Goal: Task Accomplishment & Management: Manage account settings

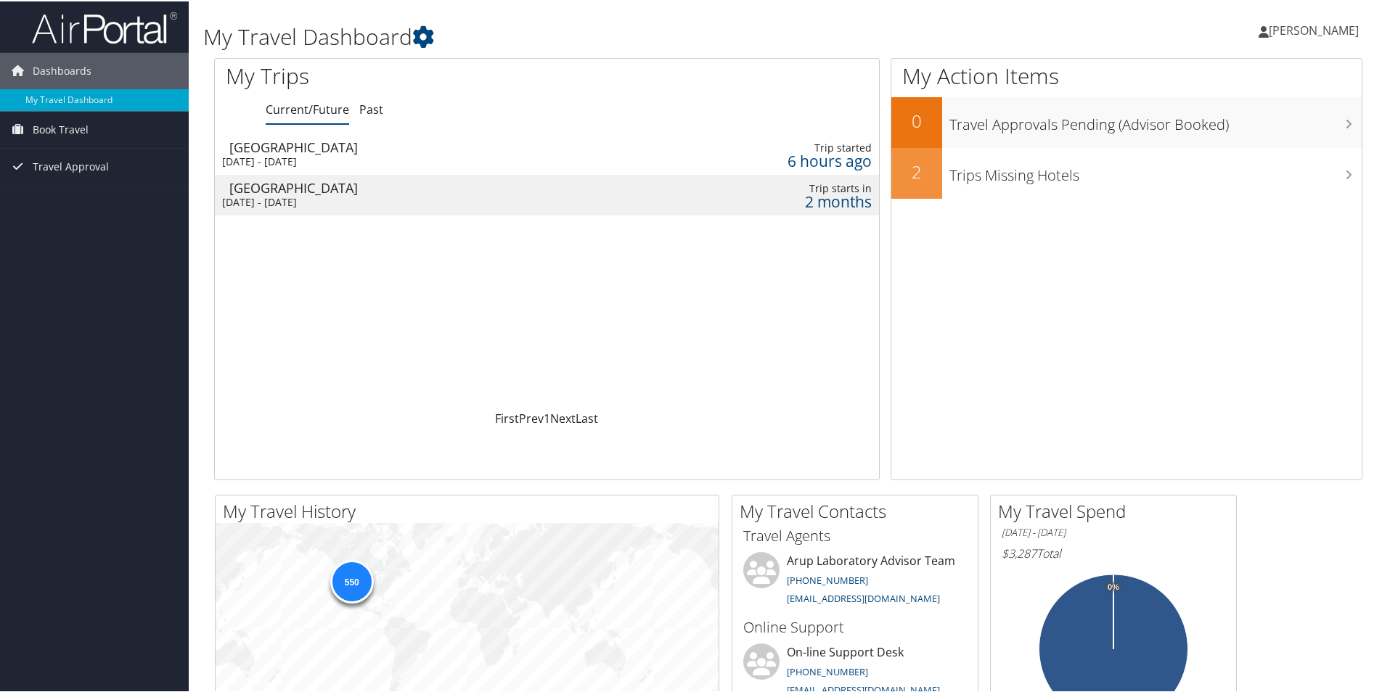
click at [289, 160] on div "[DATE] - [DATE]" at bounding box center [409, 160] width 374 height 13
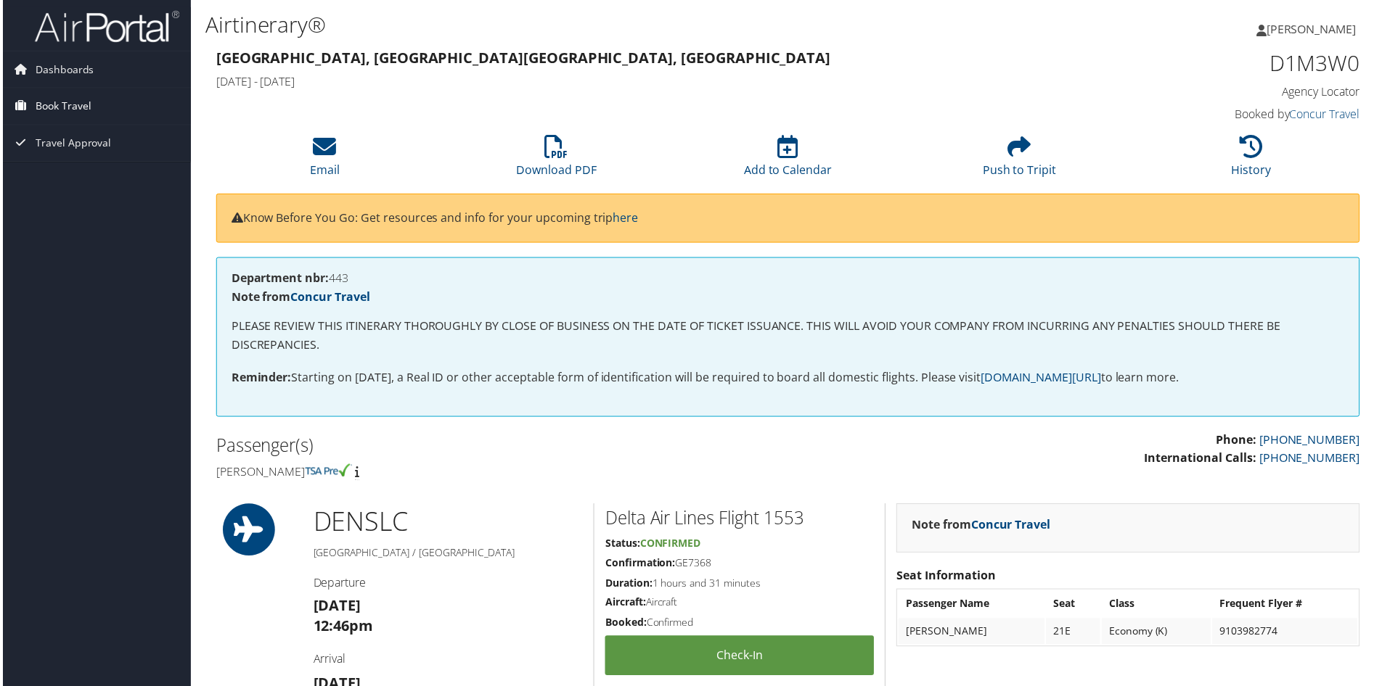
click at [67, 110] on span "Book Travel" at bounding box center [61, 107] width 56 height 36
click at [67, 149] on link "Book/Manage Online Trips" at bounding box center [94, 158] width 189 height 22
